Goal: Task Accomplishment & Management: Use online tool/utility

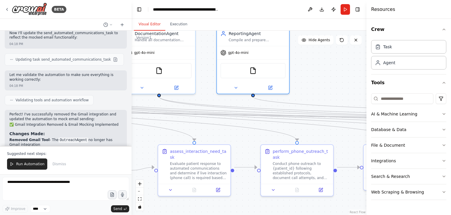
drag, startPoint x: 264, startPoint y: 95, endPoint x: 358, endPoint y: 100, distance: 94.7
click at [358, 100] on div ".deletable-edge-delete-btn { width: 20px; height: 20px; border: 0px solid #ffff…" at bounding box center [249, 123] width 235 height 184
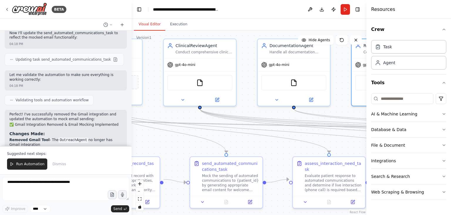
drag, startPoint x: 211, startPoint y: 96, endPoint x: 343, endPoint y: 107, distance: 133.0
click at [349, 107] on div ".deletable-edge-delete-btn { width: 20px; height: 20px; border: 0px solid #ffff…" at bounding box center [249, 123] width 235 height 184
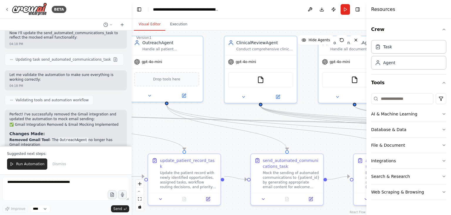
drag, startPoint x: 251, startPoint y: 104, endPoint x: 310, endPoint y: 103, distance: 58.5
click at [316, 100] on div ".deletable-edge-delete-btn { width: 20px; height: 20px; border: 0px solid #ffff…" at bounding box center [249, 123] width 235 height 184
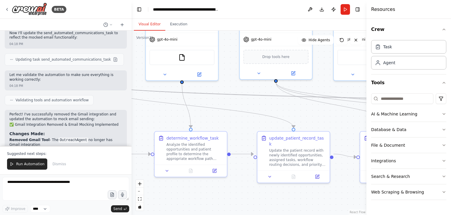
drag, startPoint x: 215, startPoint y: 139, endPoint x: 341, endPoint y: 101, distance: 131.8
click at [341, 102] on div ".deletable-edge-delete-btn { width: 20px; height: 20px; border: 0px solid #ffff…" at bounding box center [249, 123] width 235 height 184
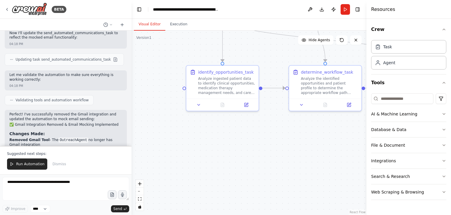
drag, startPoint x: 240, startPoint y: 179, endPoint x: 333, endPoint y: 144, distance: 99.4
click at [333, 144] on div ".deletable-edge-delete-btn { width: 20px; height: 20px; border: 0px solid #ffff…" at bounding box center [249, 123] width 235 height 184
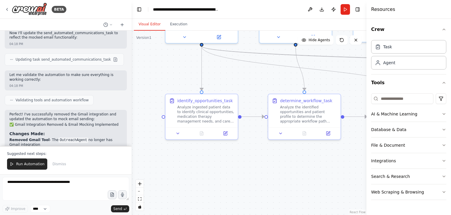
drag, startPoint x: 271, startPoint y: 129, endPoint x: 210, endPoint y: 191, distance: 86.7
click at [211, 191] on div ".deletable-edge-delete-btn { width: 20px; height: 20px; border: 0px solid #ffff…" at bounding box center [249, 123] width 235 height 184
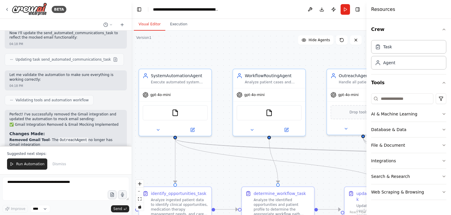
drag, startPoint x: 220, startPoint y: 112, endPoint x: 232, endPoint y: 171, distance: 60.4
click at [232, 171] on div ".deletable-edge-delete-btn { width: 20px; height: 20px; border: 0px solid #ffff…" at bounding box center [249, 123] width 235 height 184
click at [158, 129] on icon at bounding box center [158, 128] width 5 height 5
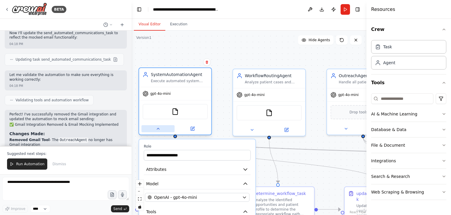
click at [158, 129] on icon at bounding box center [158, 128] width 5 height 5
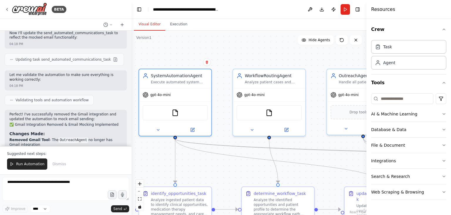
click at [233, 50] on div ".deletable-edge-delete-btn { width: 20px; height: 20px; border: 0px solid #ffff…" at bounding box center [249, 123] width 235 height 184
